Goal: Information Seeking & Learning: Learn about a topic

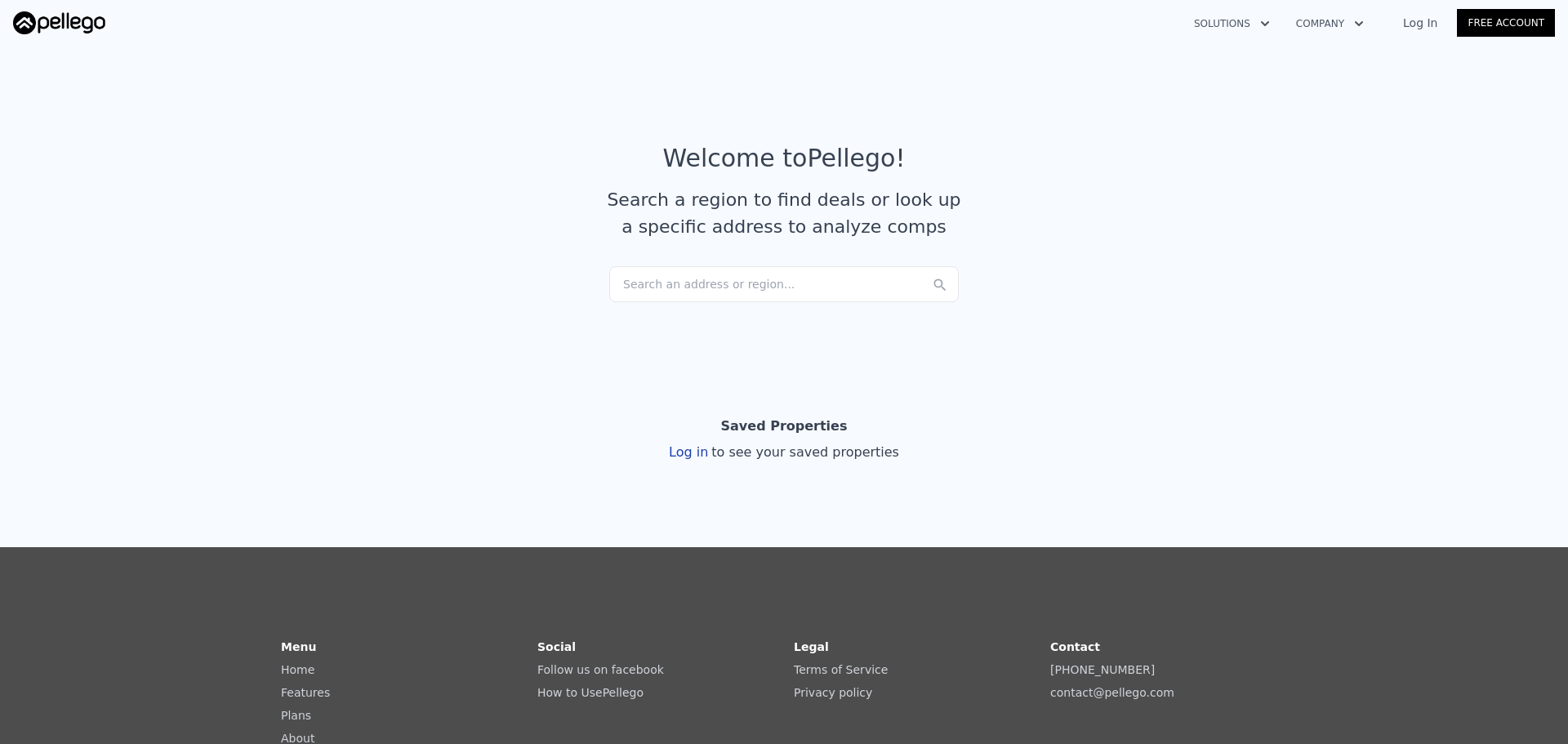
click at [775, 276] on div "Search an address or region..." at bounding box center [784, 284] width 350 height 36
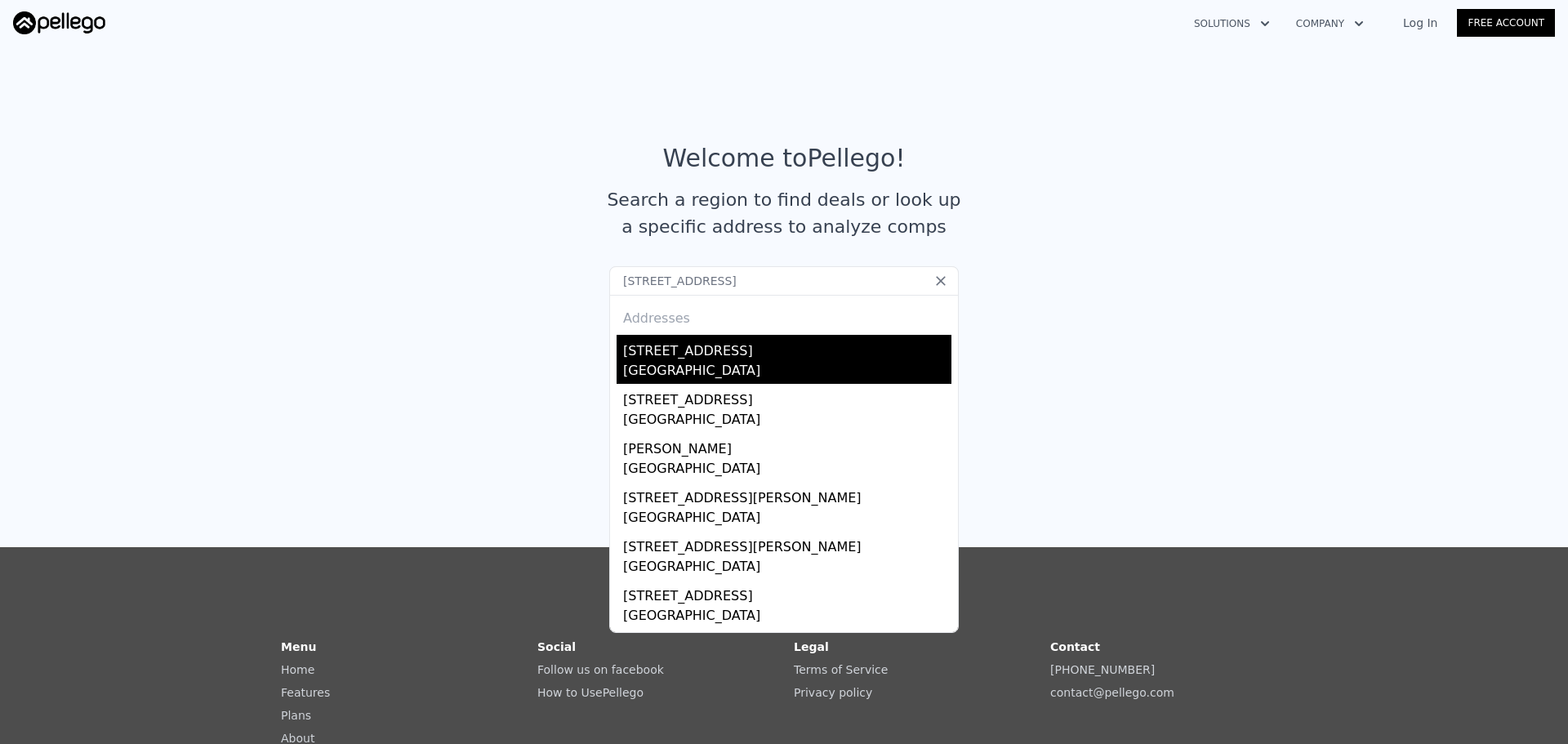
type input "[STREET_ADDRESS]"
click at [747, 352] on div "[STREET_ADDRESS]" at bounding box center [787, 348] width 328 height 26
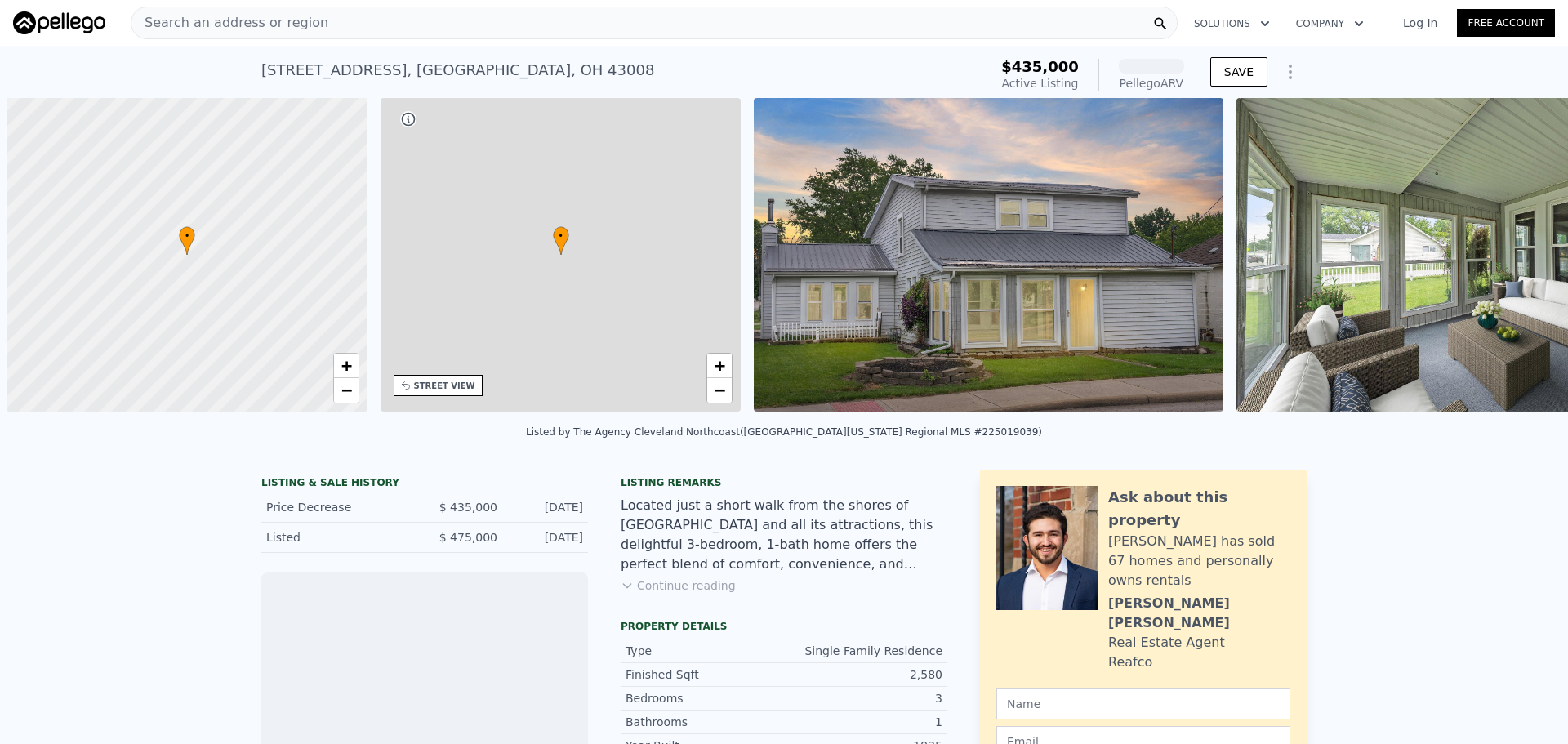
scroll to position [0, 7]
